Goal: Information Seeking & Learning: Learn about a topic

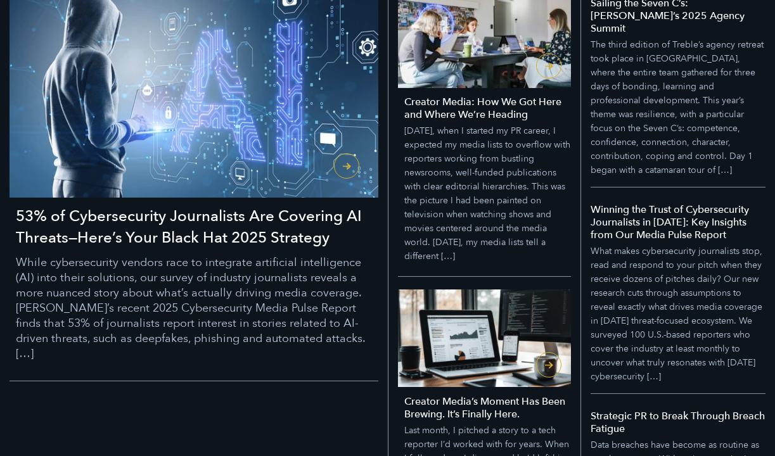
scroll to position [316, 0]
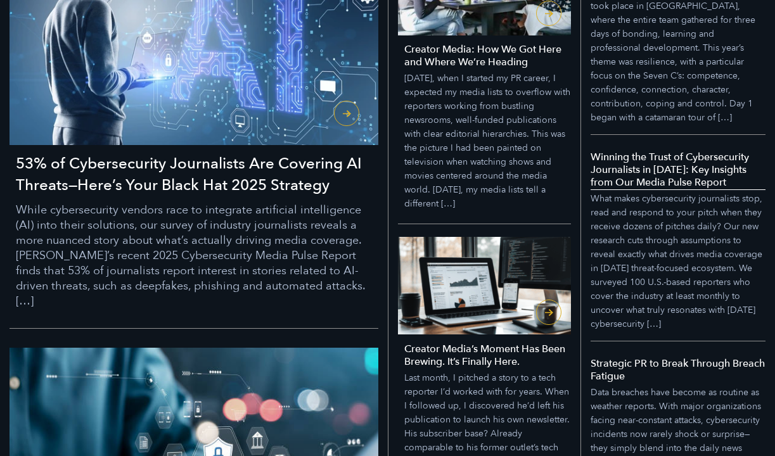
click at [641, 151] on h5 "Winning the Trust of Cybersecurity Journalists in 2025: Key Insights from Our M…" at bounding box center [678, 170] width 175 height 38
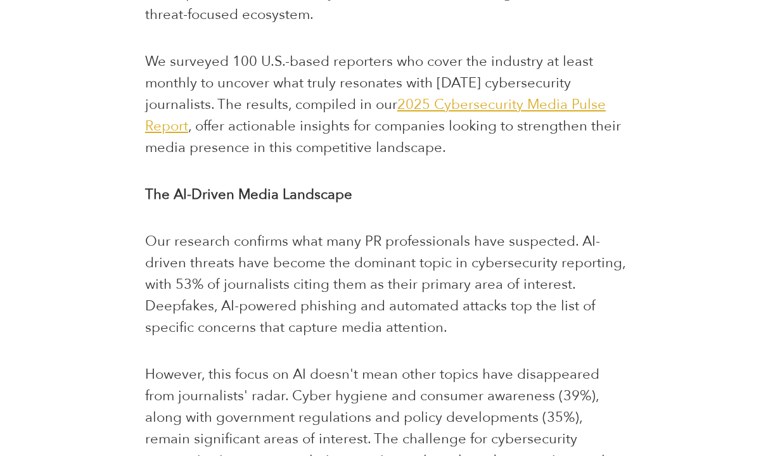
scroll to position [562, 0]
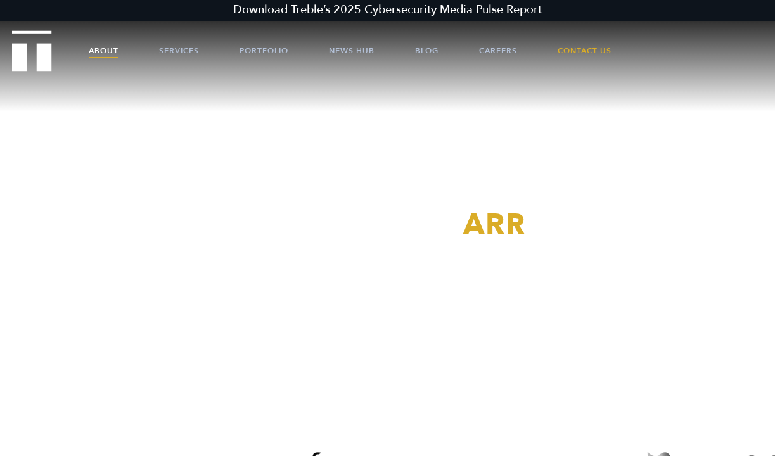
click at [104, 51] on link "About" at bounding box center [104, 51] width 30 height 38
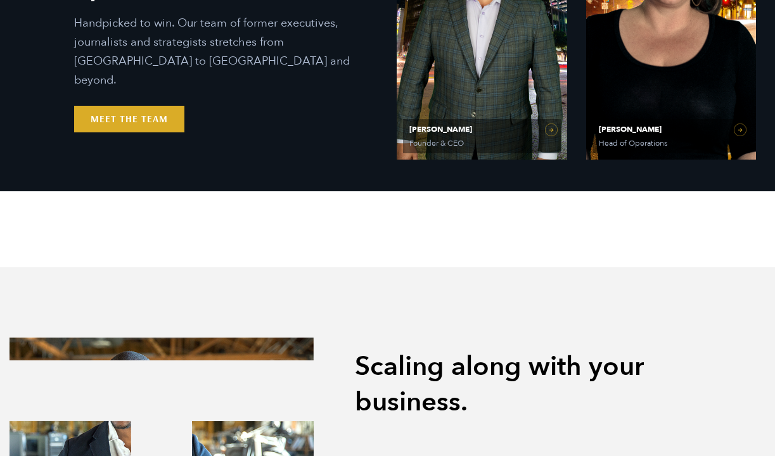
scroll to position [753, 0]
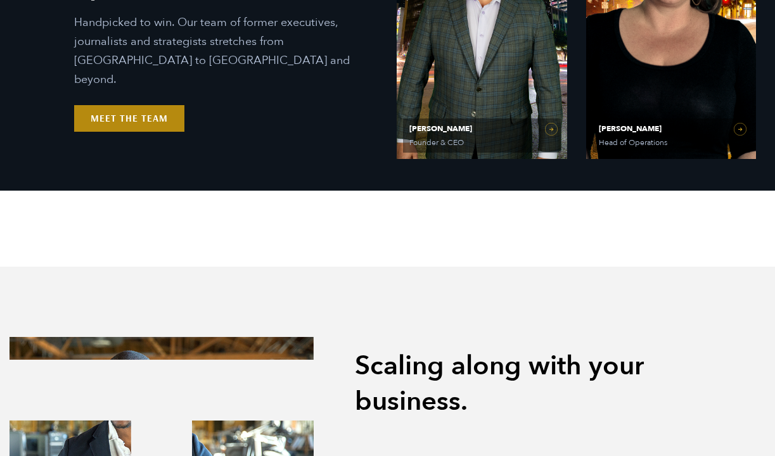
click at [131, 110] on link "Meet the Team" at bounding box center [129, 118] width 110 height 27
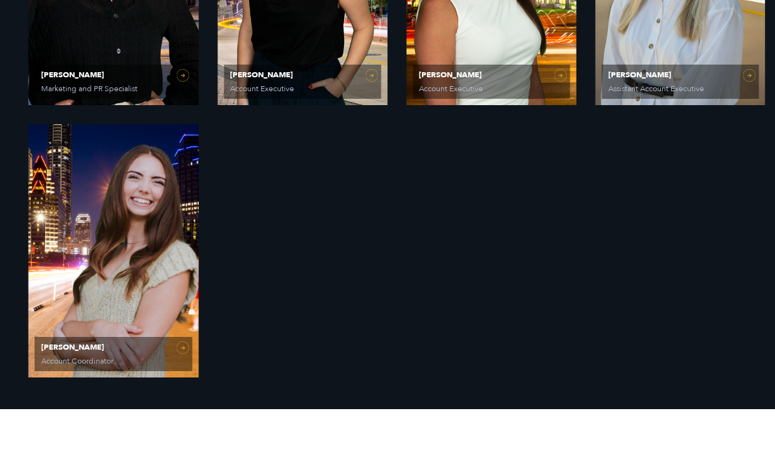
scroll to position [1666, 0]
